Goal: Find specific page/section: Find specific page/section

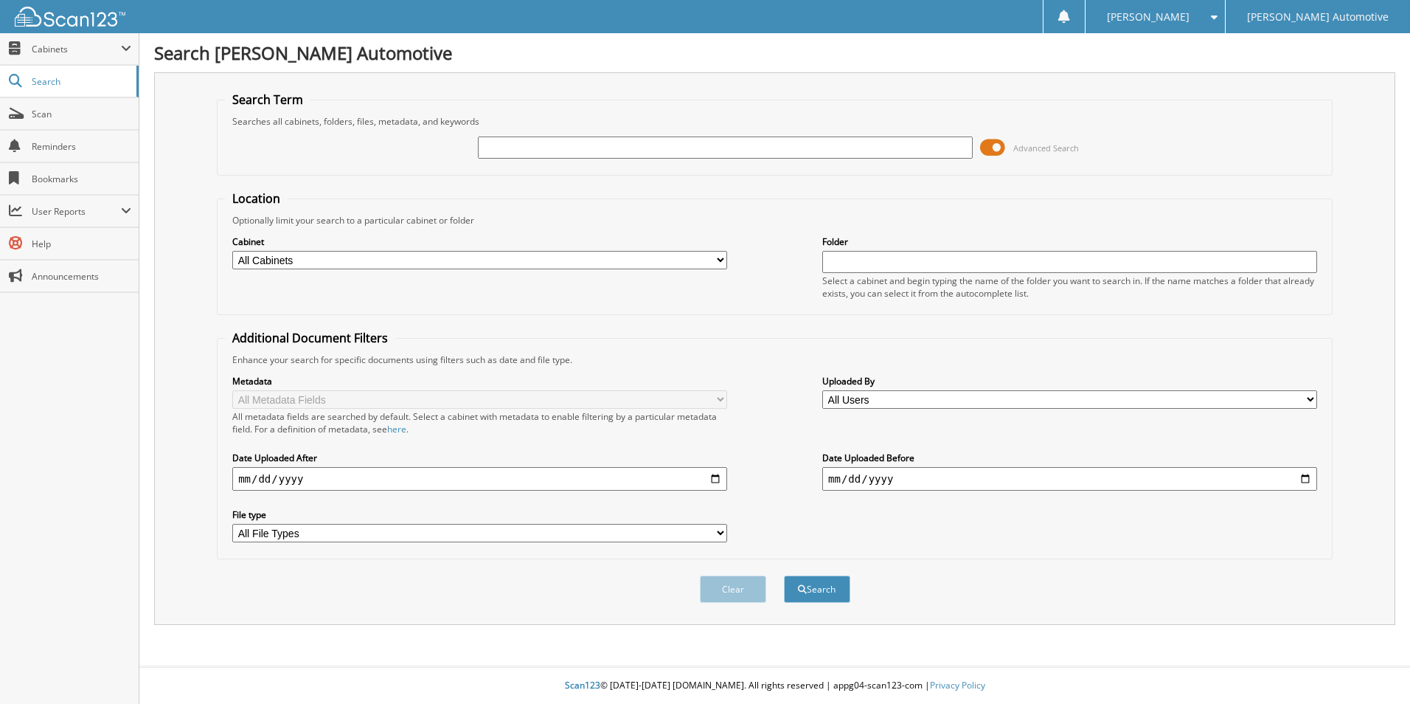
click at [587, 156] on input "text" at bounding box center [725, 147] width 495 height 22
type input "[PERSON_NAME]"
click at [810, 591] on button "Search" at bounding box center [817, 588] width 66 height 27
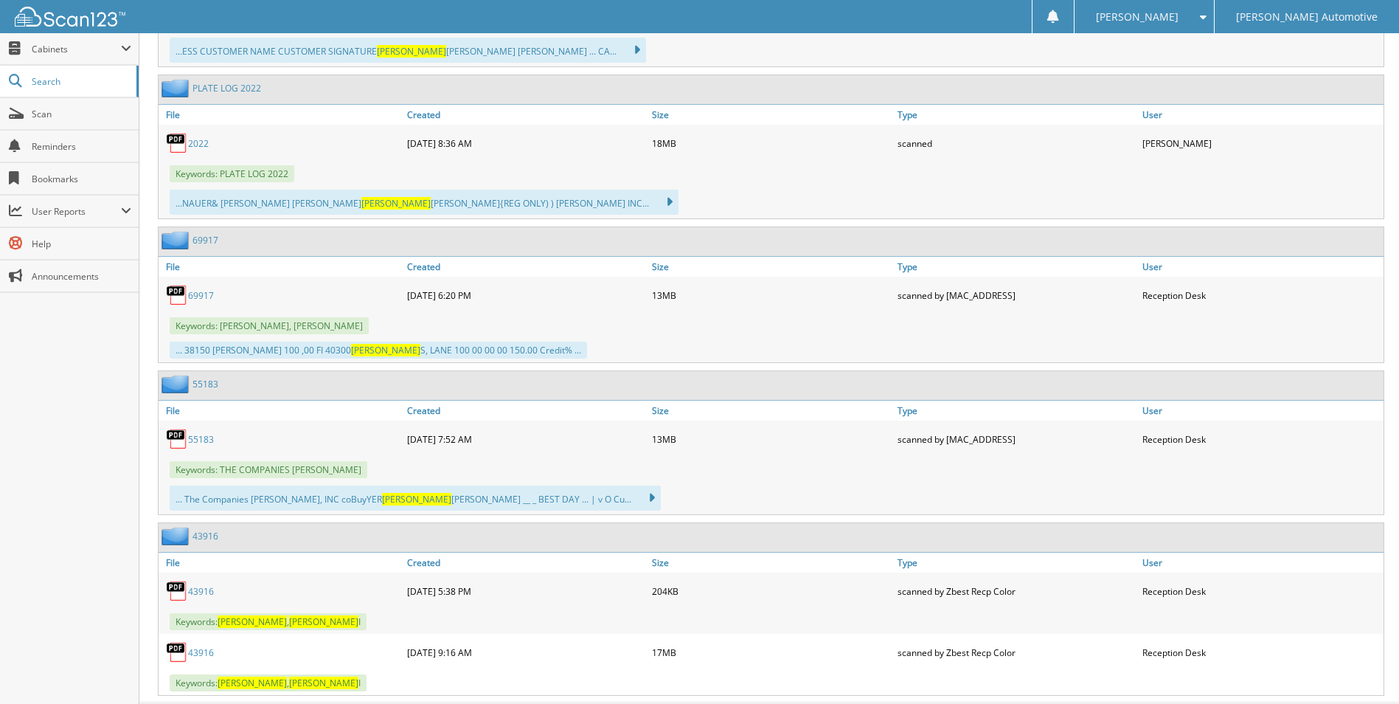
scroll to position [1168, 0]
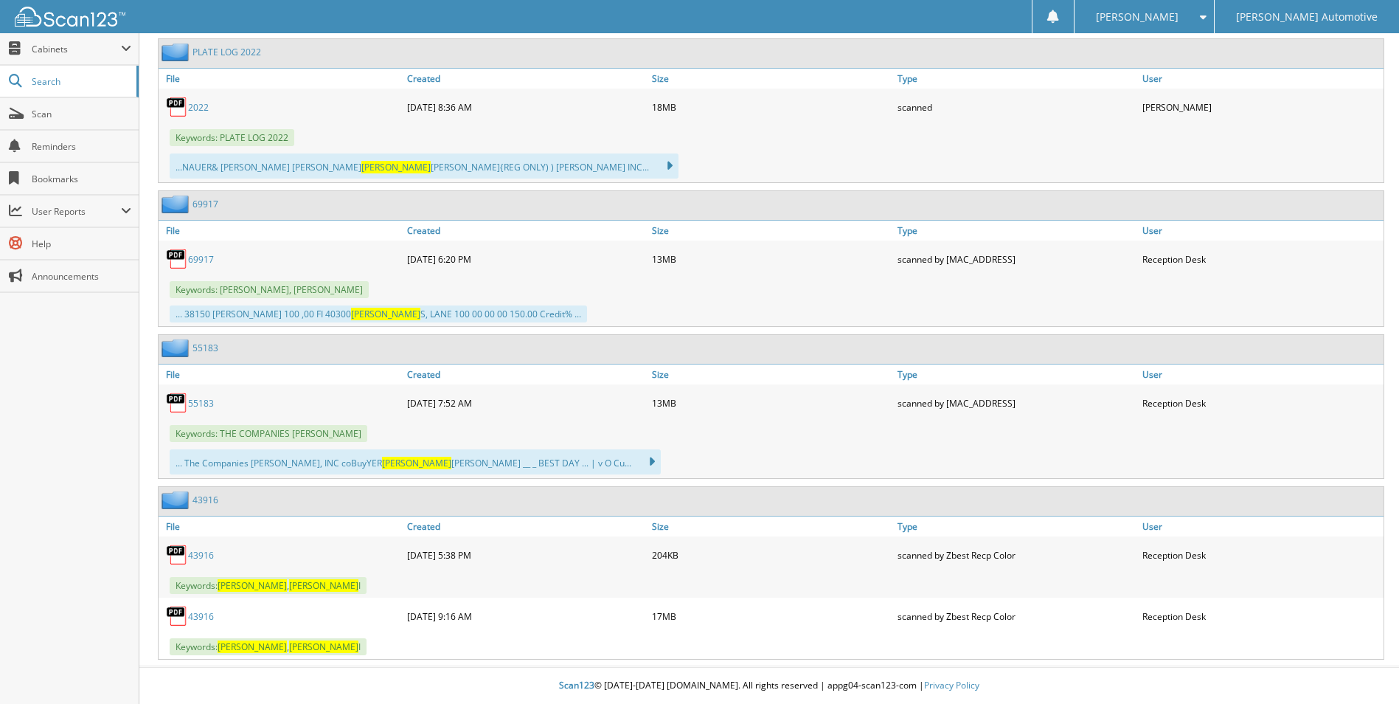
click at [196, 553] on link "43916" at bounding box center [201, 555] width 26 height 13
click at [197, 618] on link "43916" at bounding box center [201, 616] width 26 height 13
